Goal: Task Accomplishment & Management: Complete application form

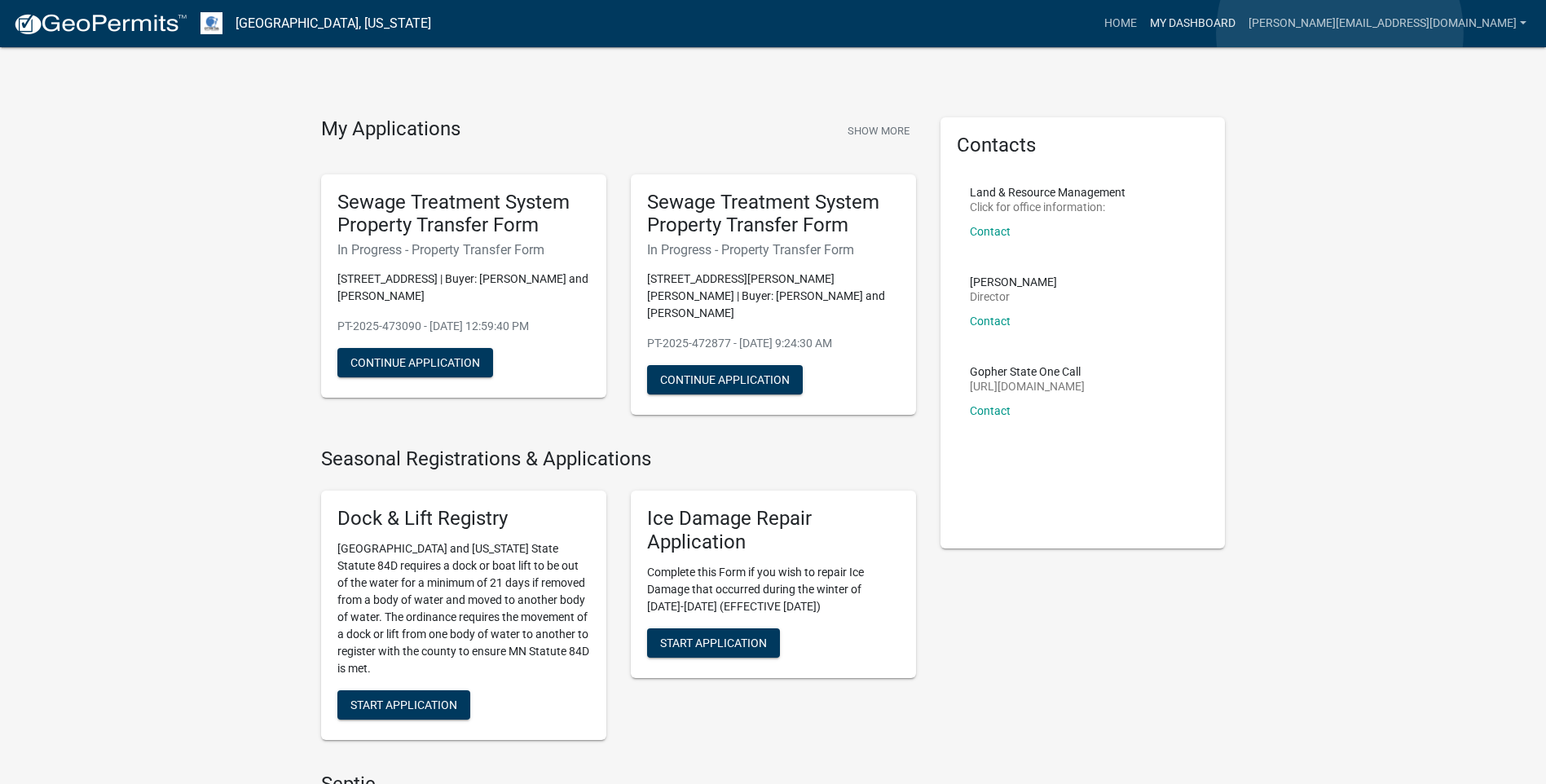
click at [1242, 33] on link "My Dashboard" at bounding box center [1193, 23] width 99 height 31
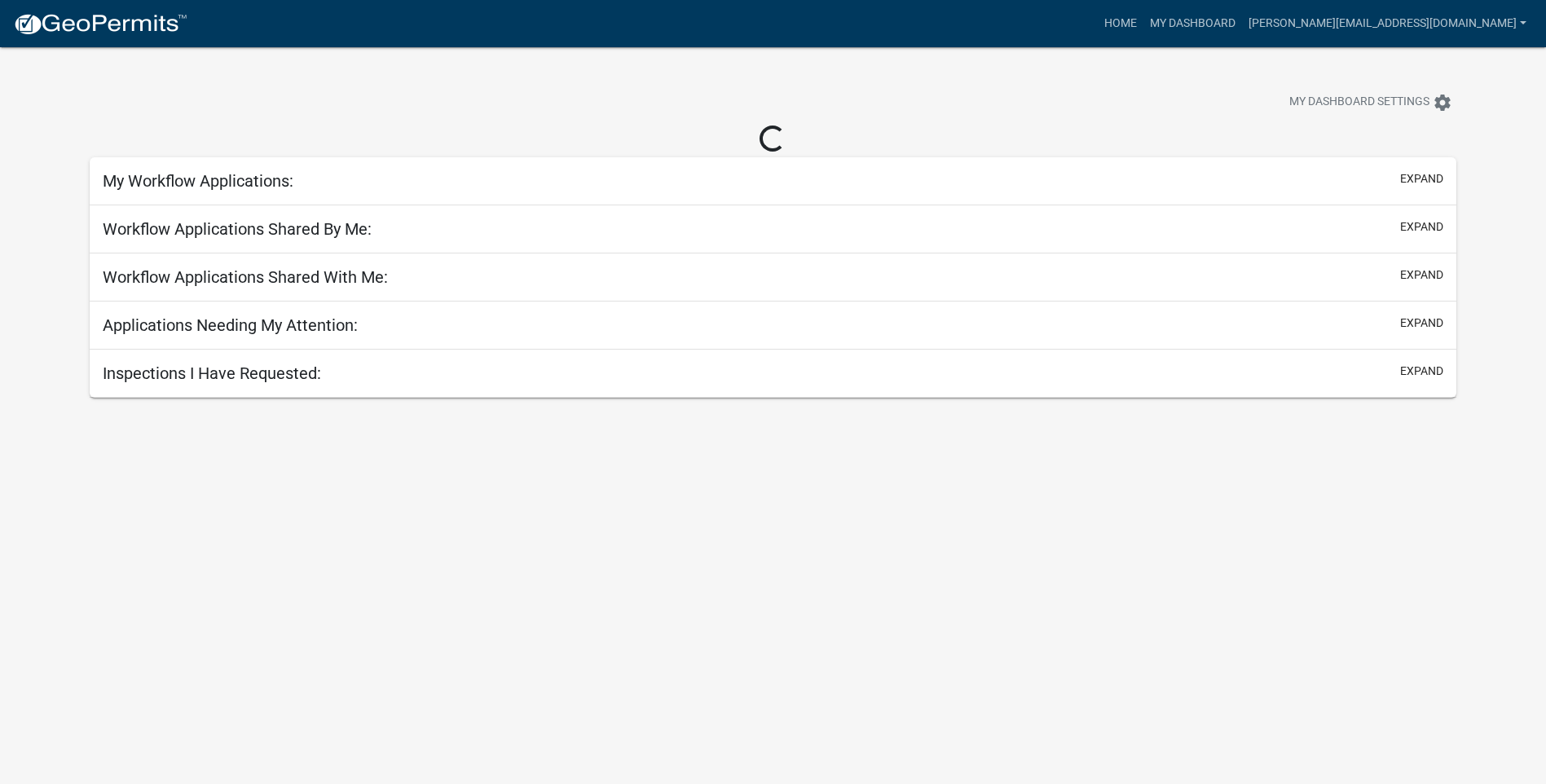
select select "3: 100"
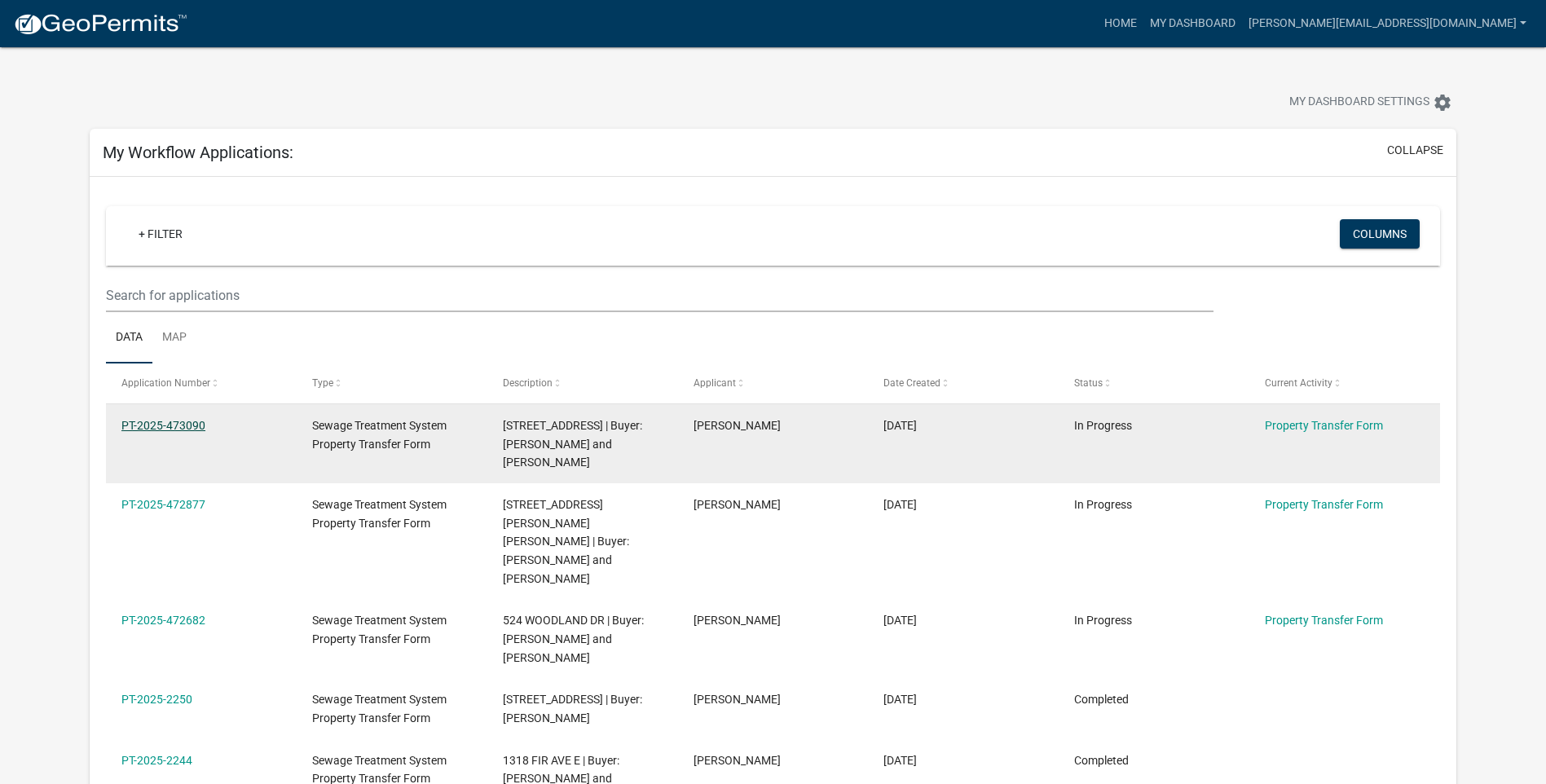
click at [173, 425] on link "PT-2025-473090" at bounding box center [163, 425] width 84 height 13
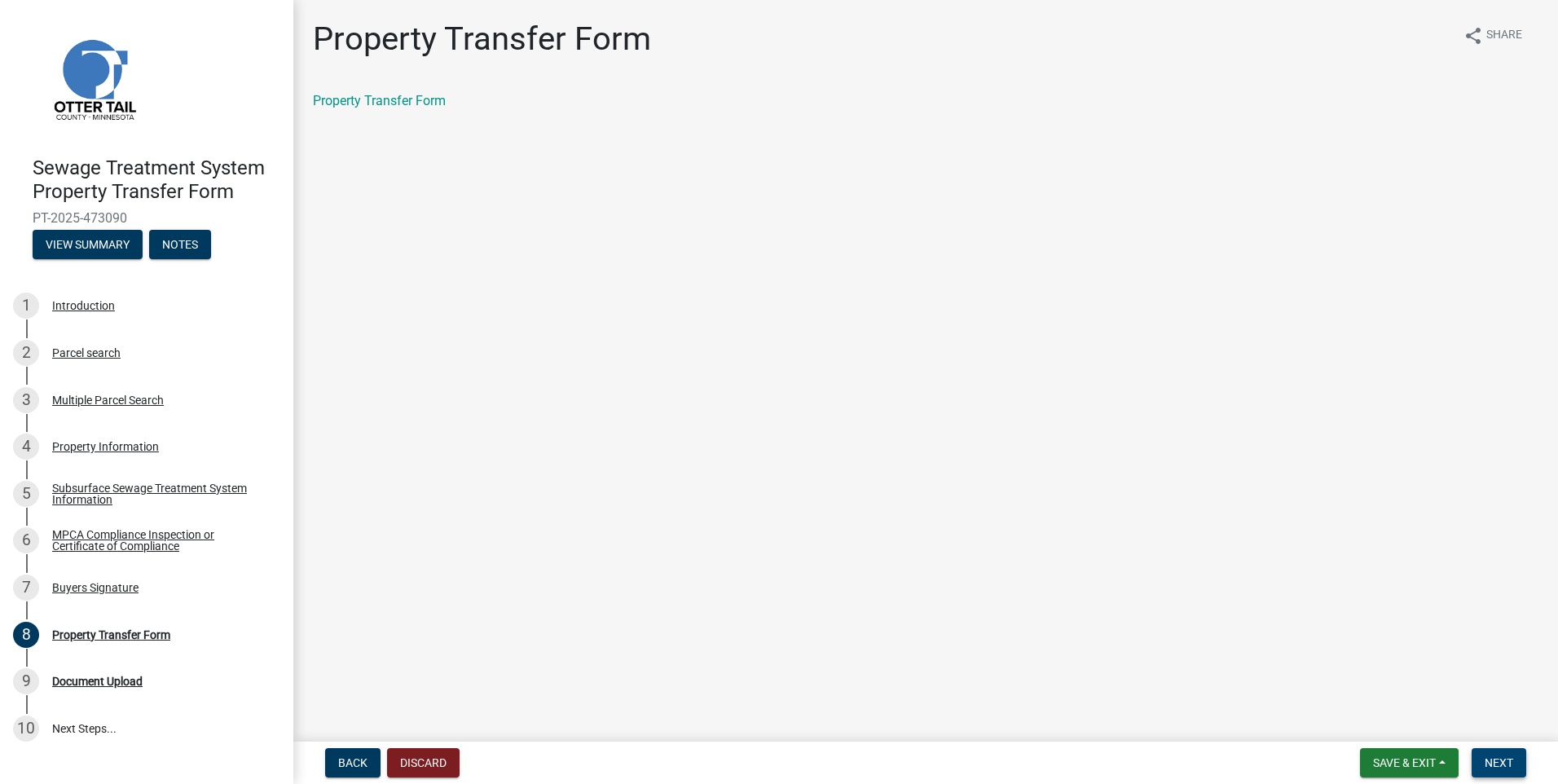
click at [1499, 765] on span "Next" at bounding box center [1498, 762] width 29 height 13
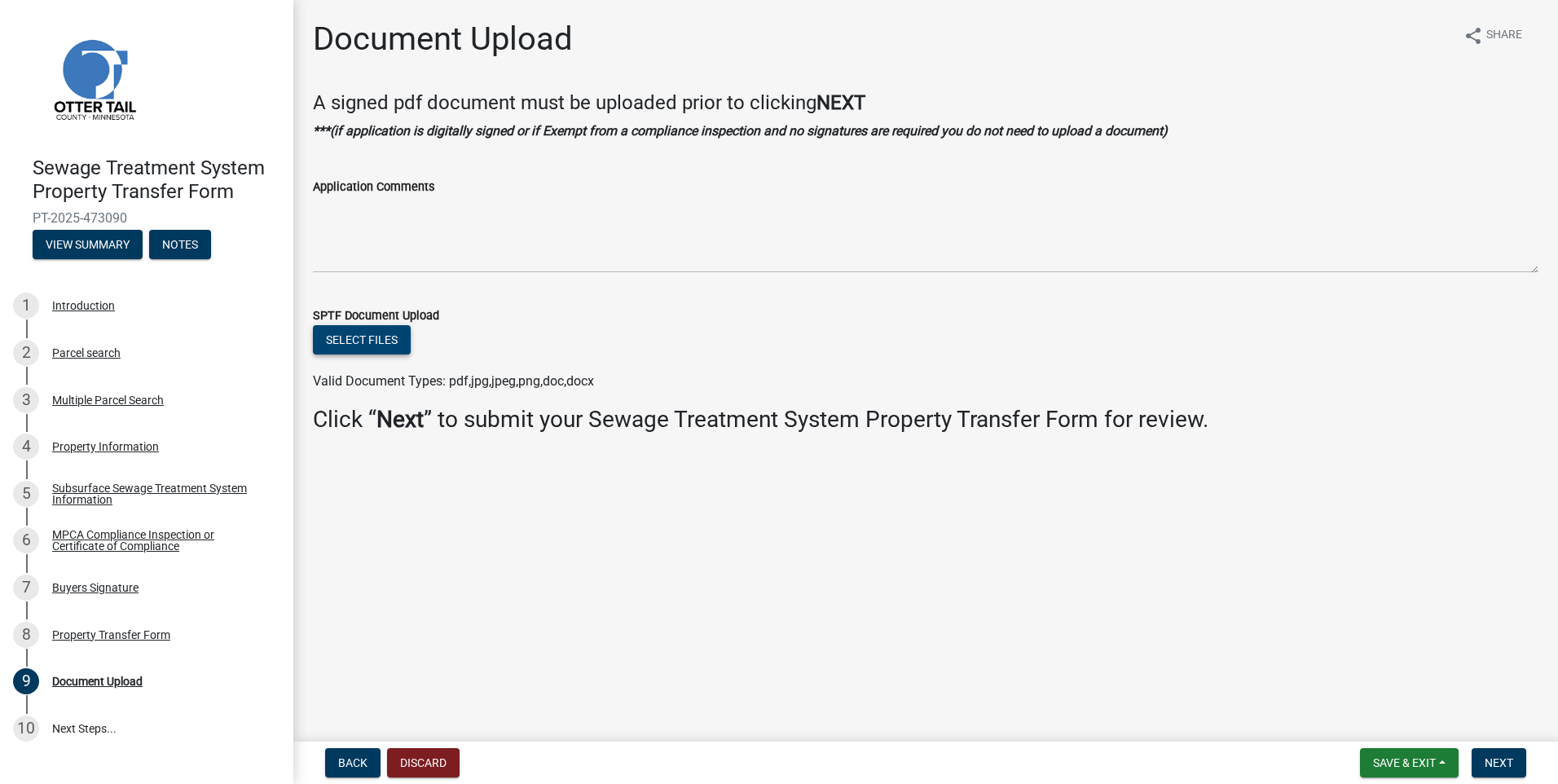
click at [347, 341] on button "Select files" at bounding box center [362, 340] width 98 height 29
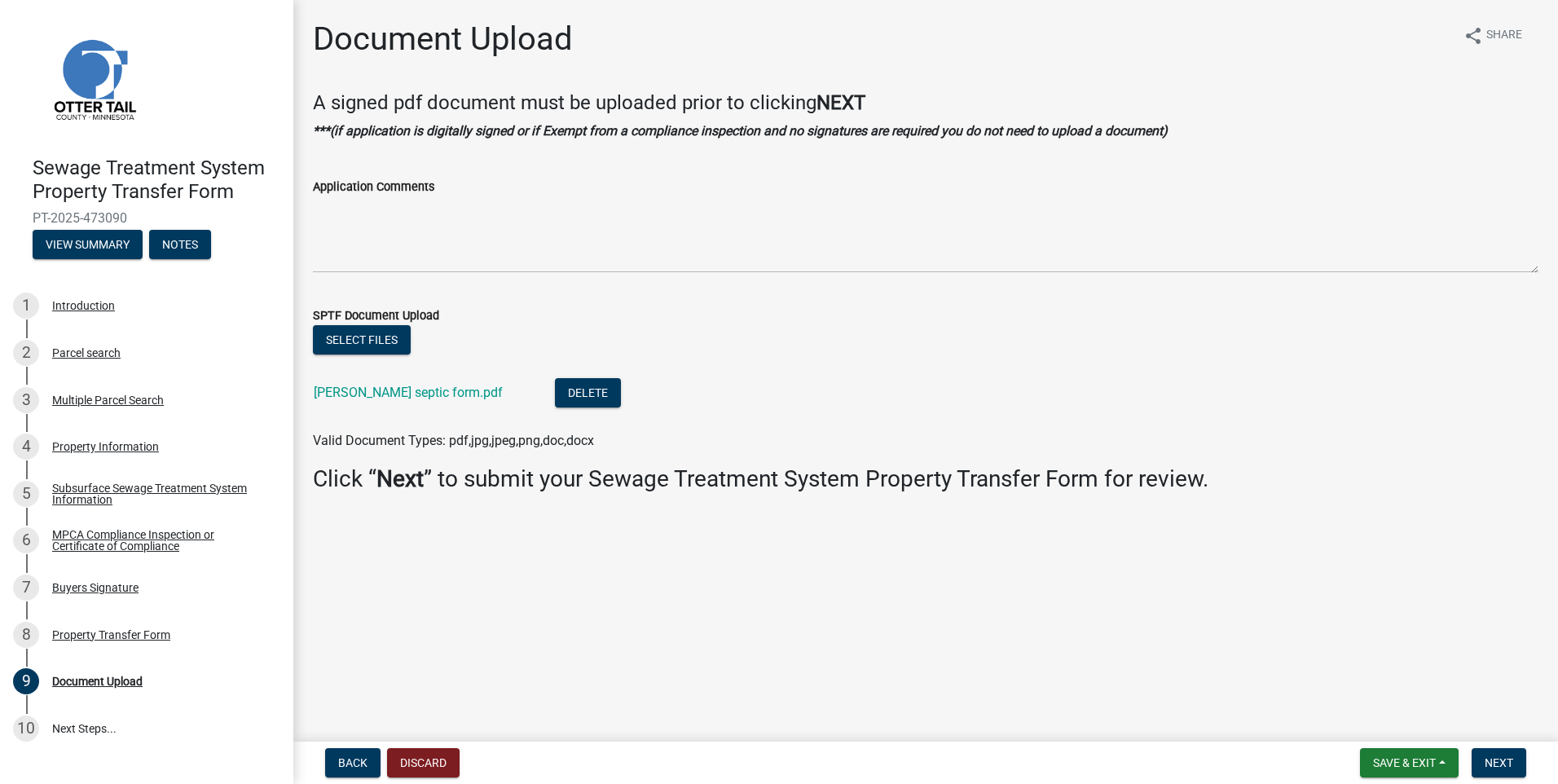
click at [1504, 747] on nav "Back Discard Save & Exit Save Save & Exit Next" at bounding box center [925, 762] width 1265 height 42
click at [1501, 757] on span "Next" at bounding box center [1498, 762] width 29 height 13
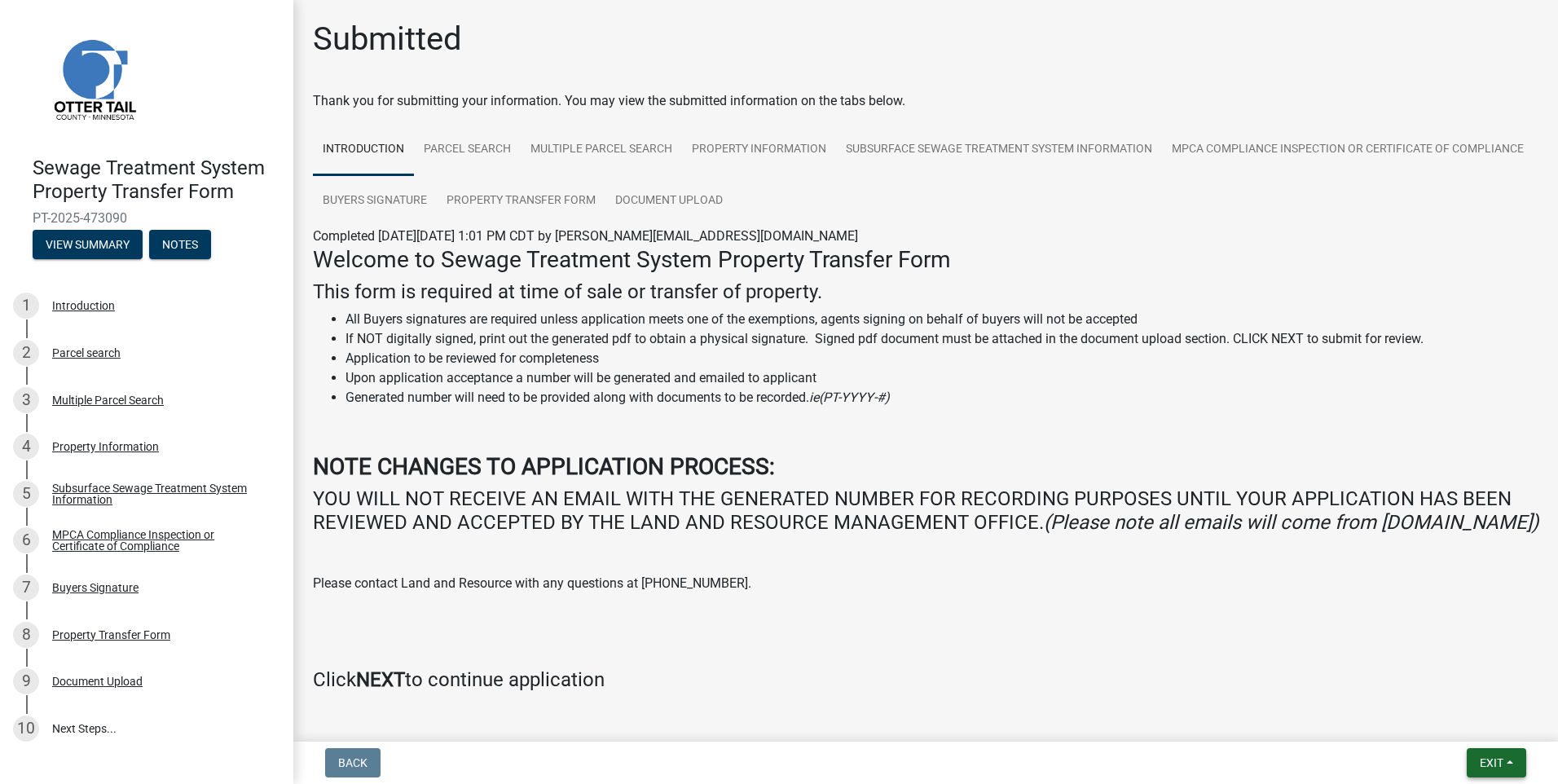
click at [1494, 760] on span "Exit" at bounding box center [1491, 762] width 23 height 13
click at [1473, 724] on button "Save & Exit" at bounding box center [1461, 720] width 131 height 39
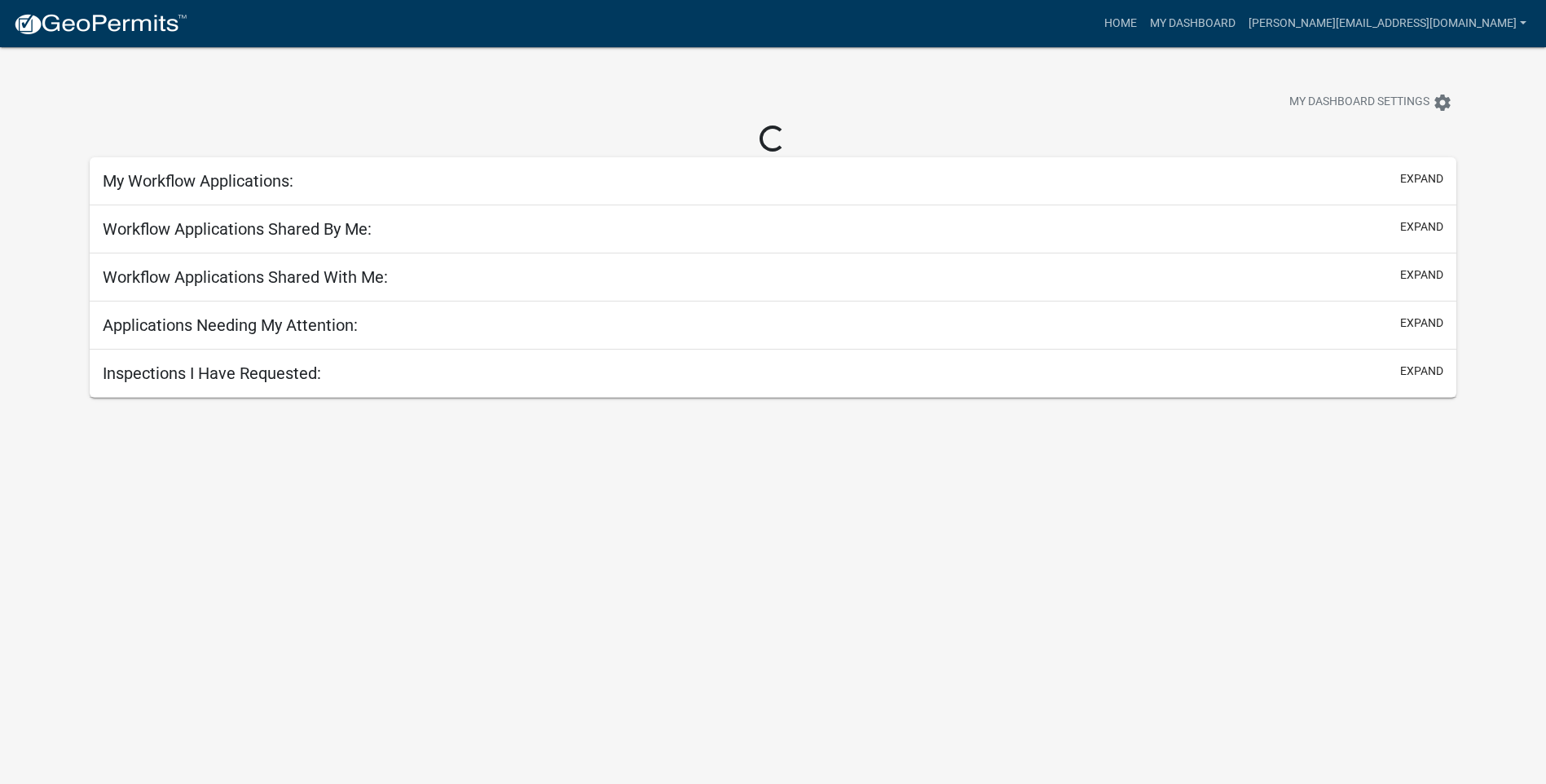
select select "3: 100"
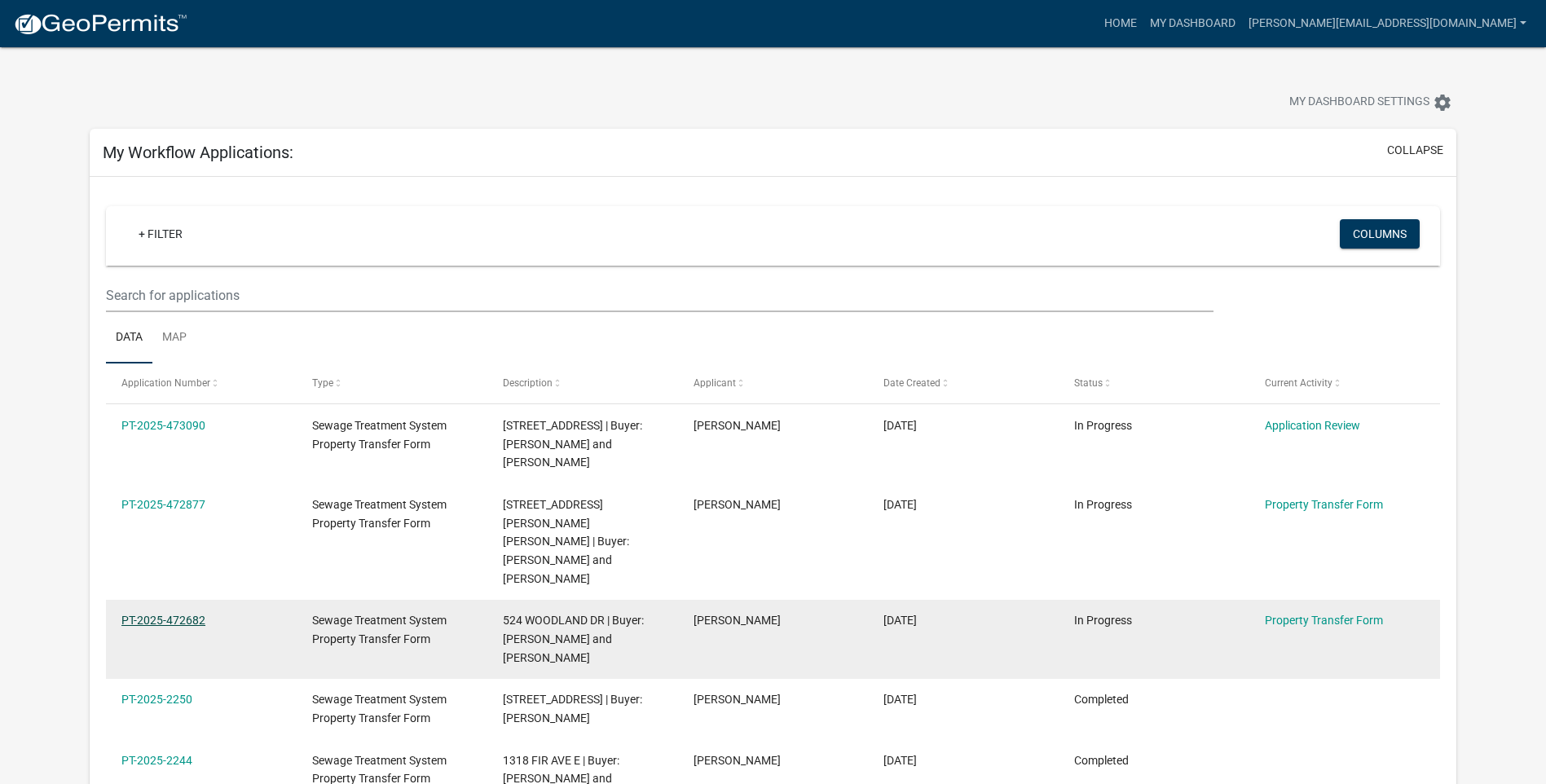
click at [175, 614] on link "PT-2025-472682" at bounding box center [163, 620] width 84 height 13
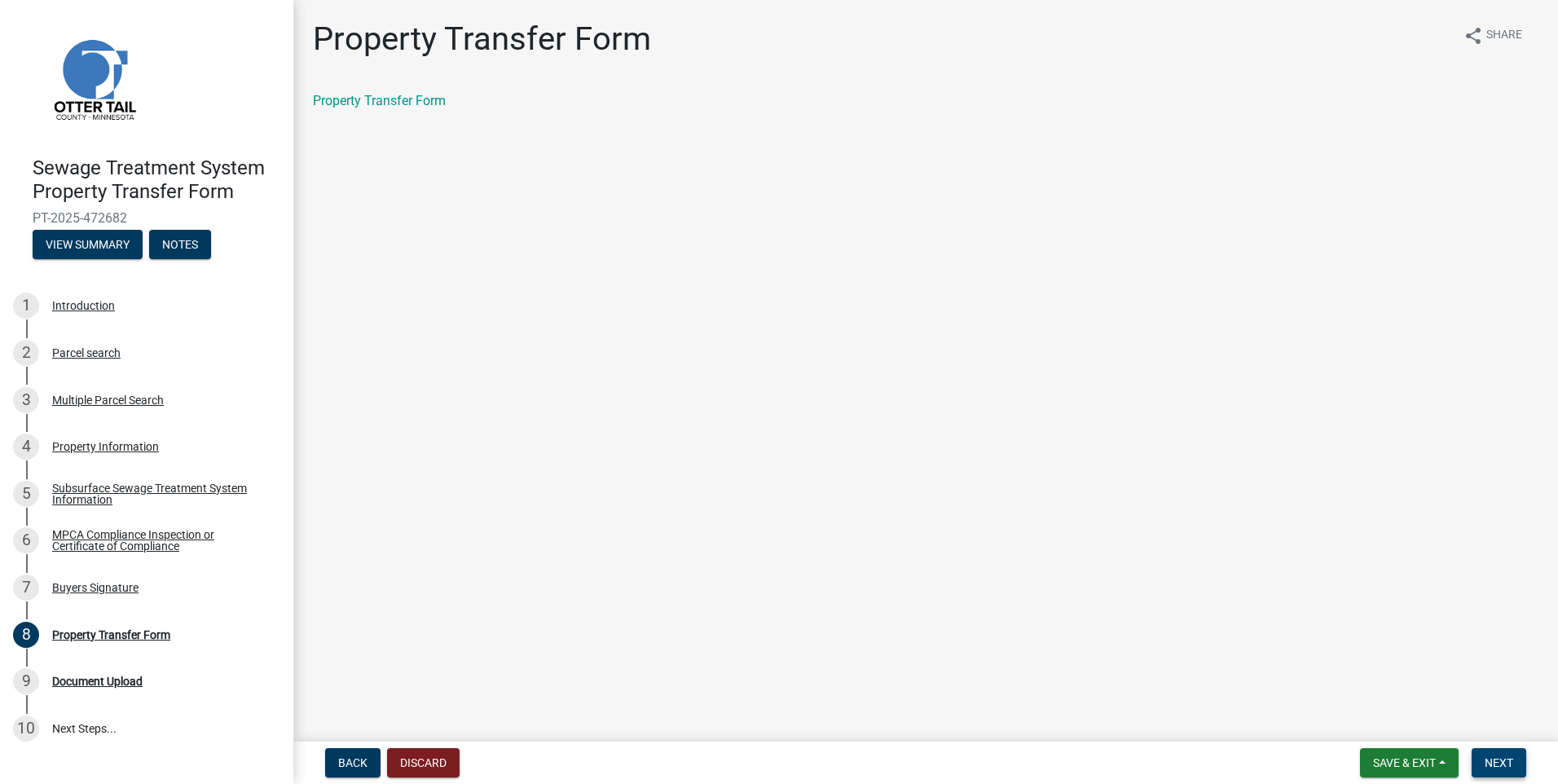
click at [1482, 762] on button "Next" at bounding box center [1498, 762] width 55 height 29
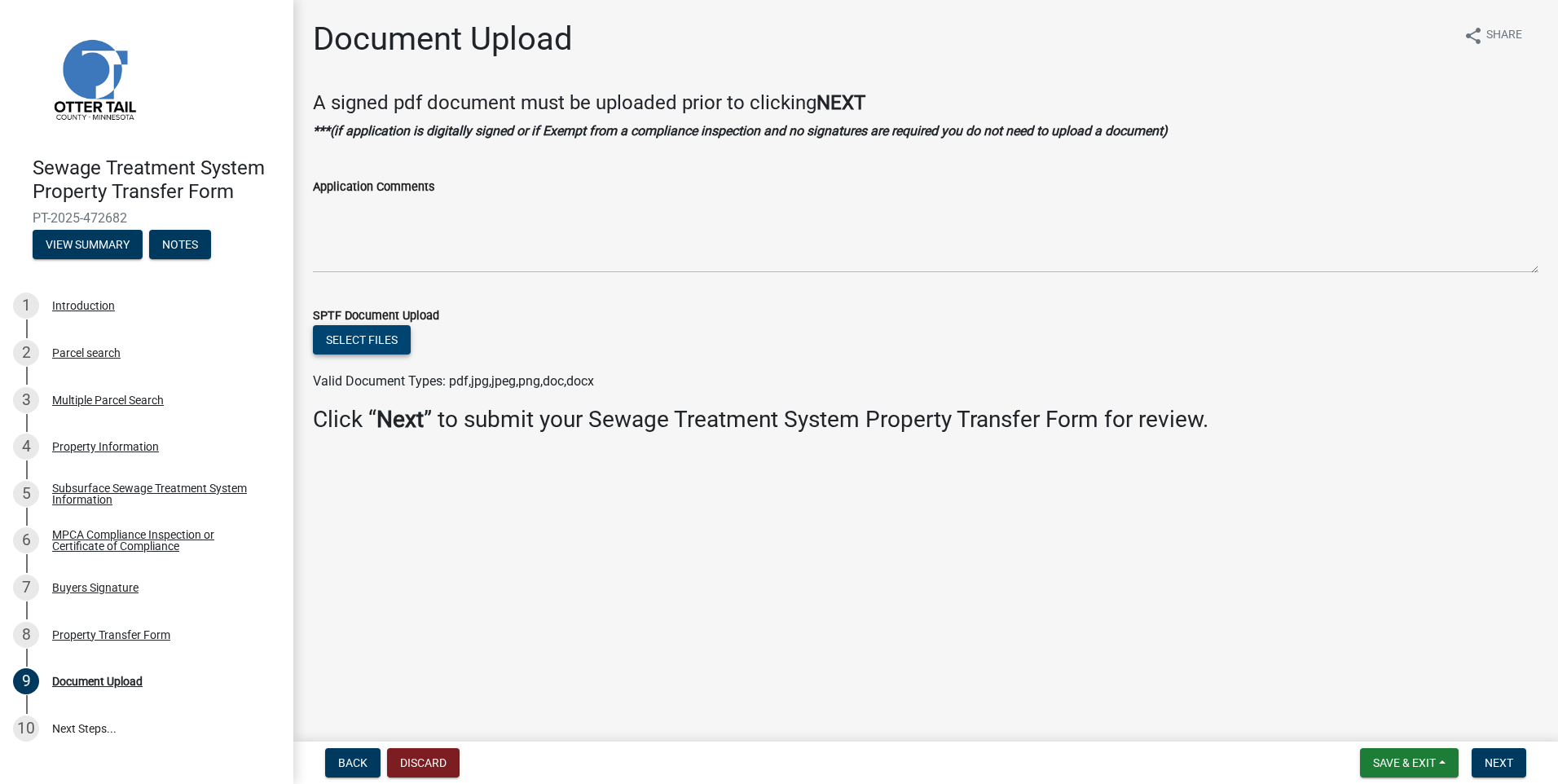
click at [362, 344] on button "Select files" at bounding box center [362, 340] width 98 height 29
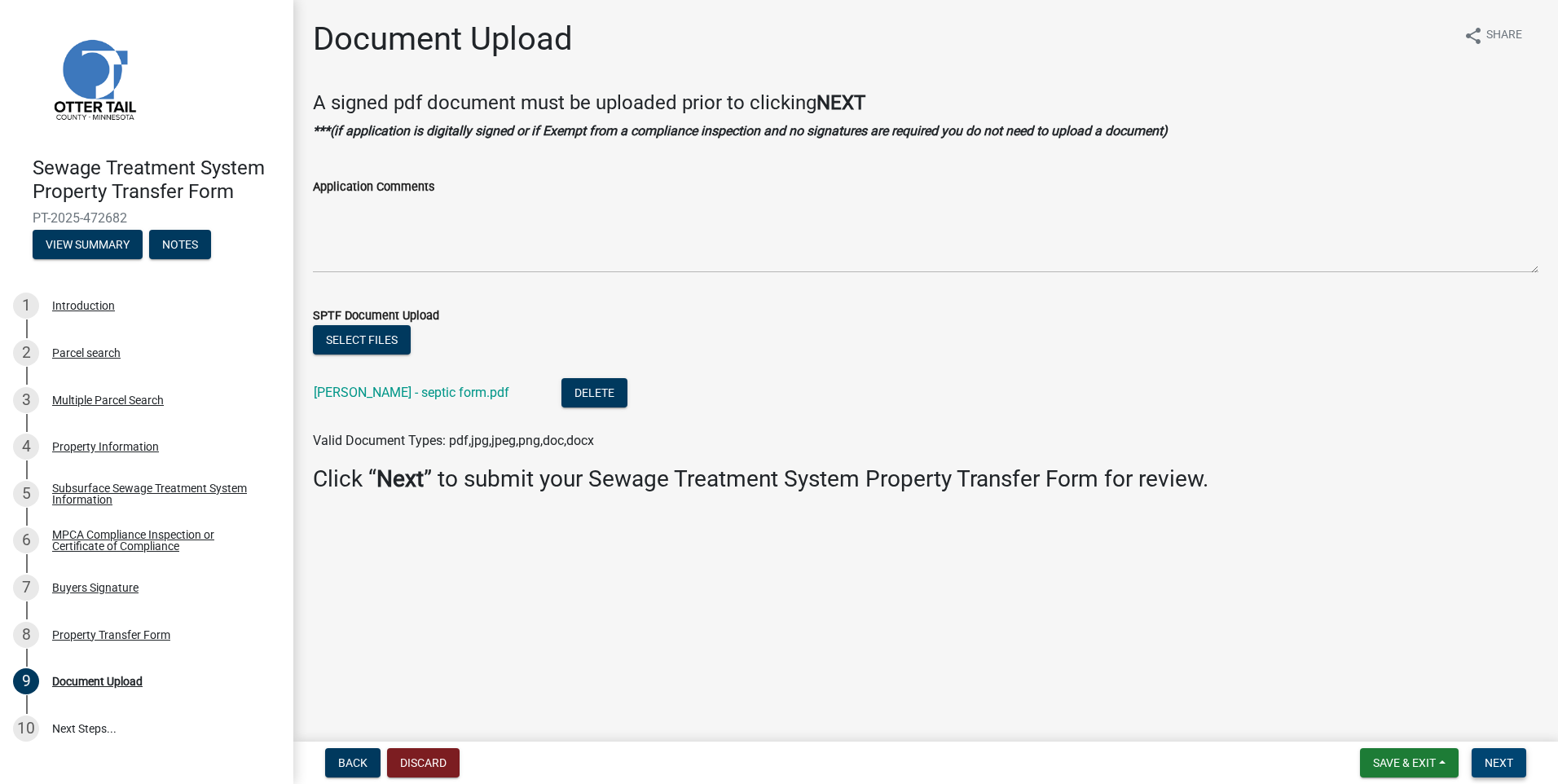
click at [1496, 760] on span "Next" at bounding box center [1498, 762] width 29 height 13
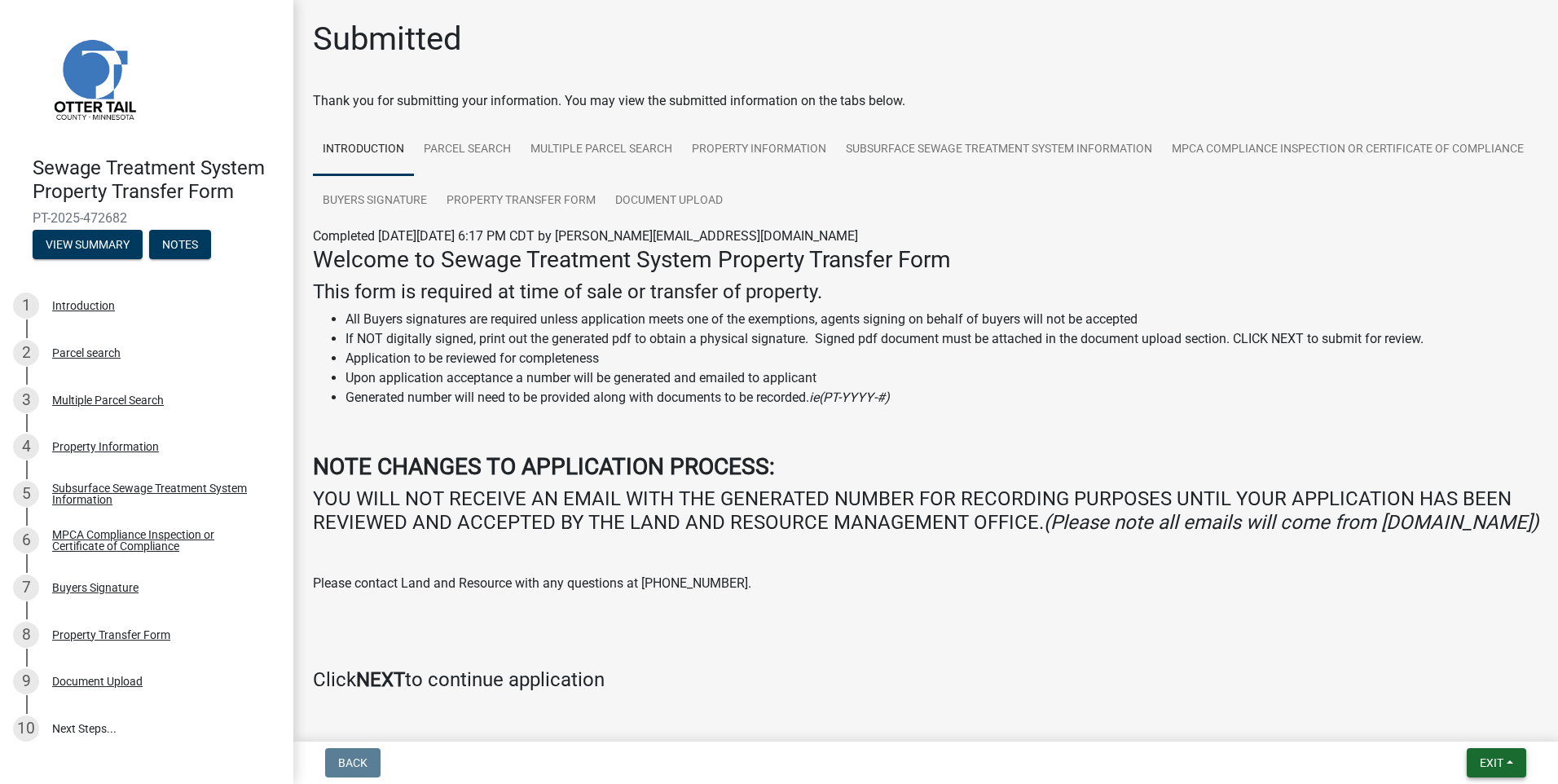
click at [1496, 759] on span "Exit" at bounding box center [1491, 762] width 23 height 13
drag, startPoint x: 1478, startPoint y: 726, endPoint x: 1466, endPoint y: 724, distance: 12.2
click at [1473, 725] on button "Save & Exit" at bounding box center [1461, 720] width 131 height 39
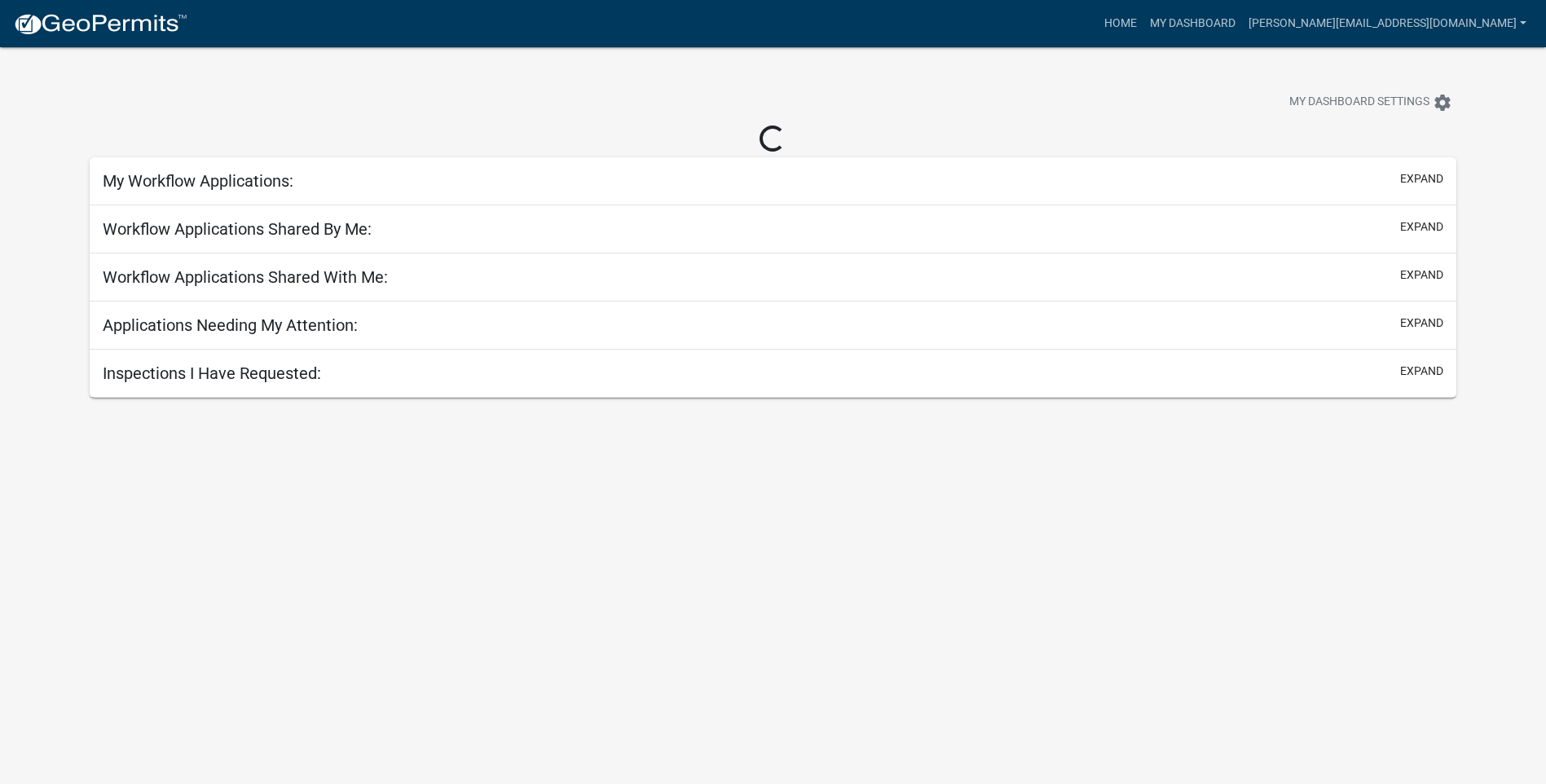
select select "3: 100"
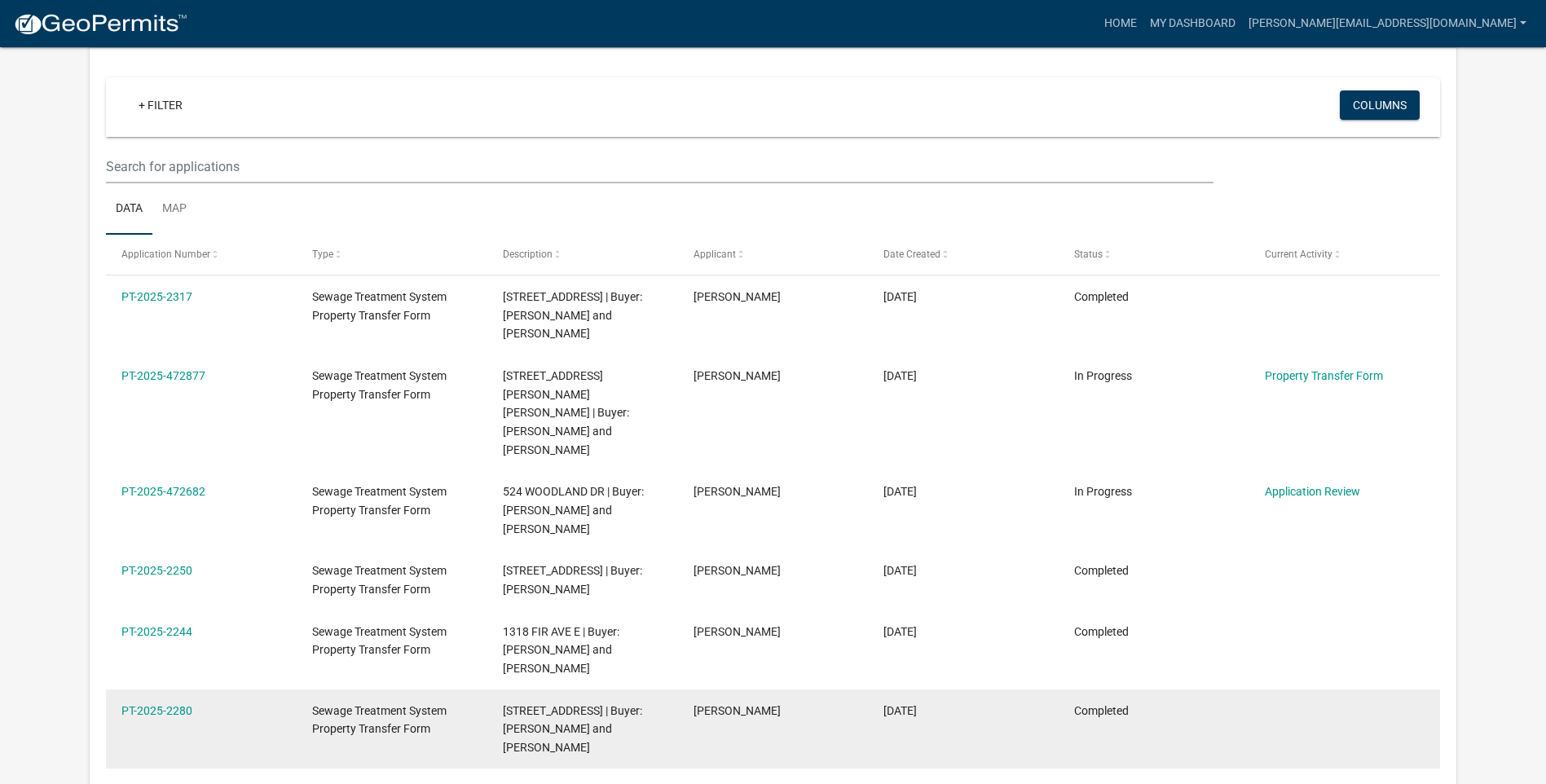
scroll to position [489, 0]
